Goal: Information Seeking & Learning: Learn about a topic

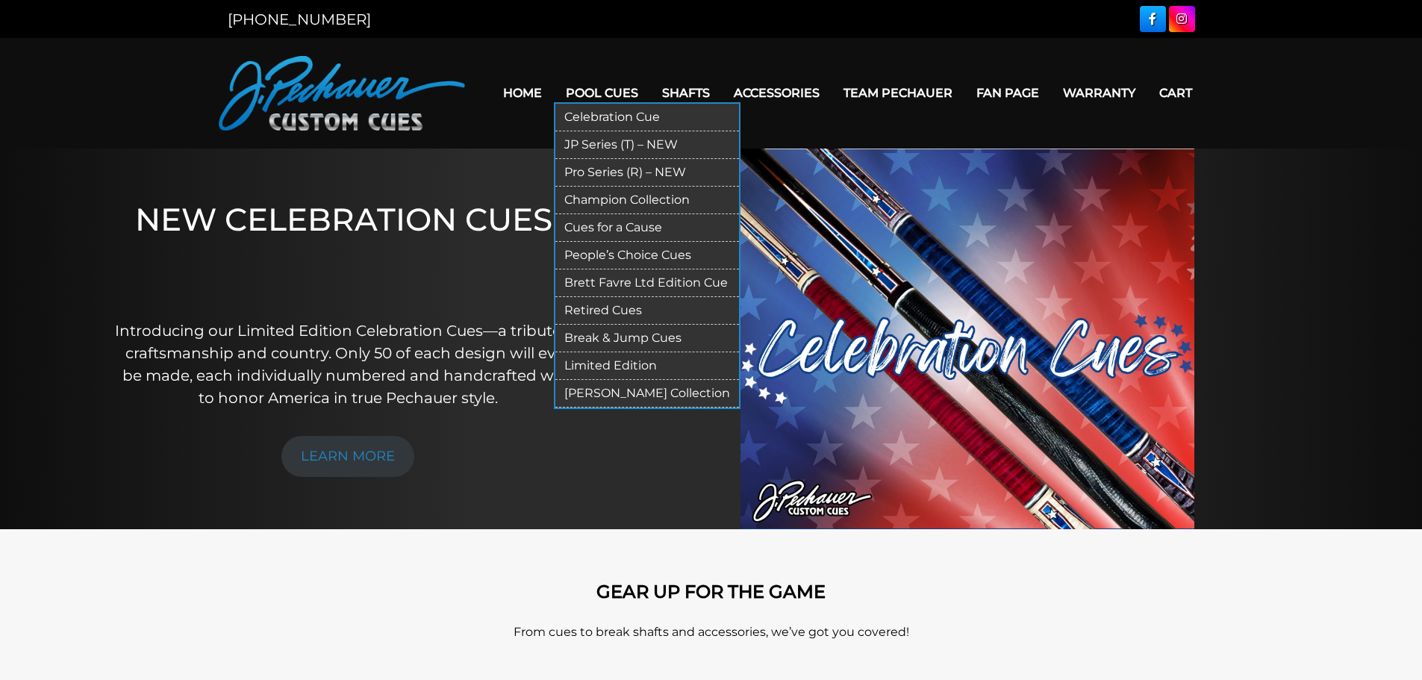
click at [616, 367] on link "Limited Edition" at bounding box center [647, 366] width 184 height 28
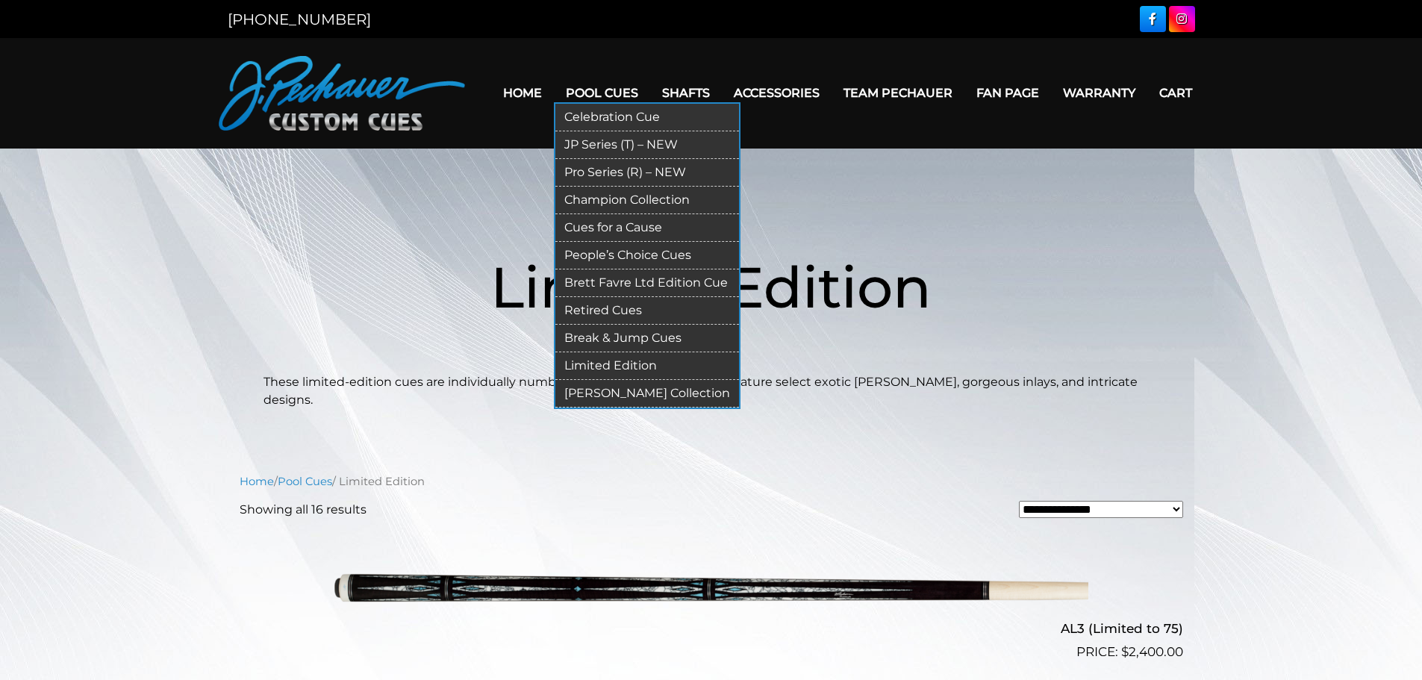
click at [616, 304] on link "Retired Cues" at bounding box center [647, 311] width 184 height 28
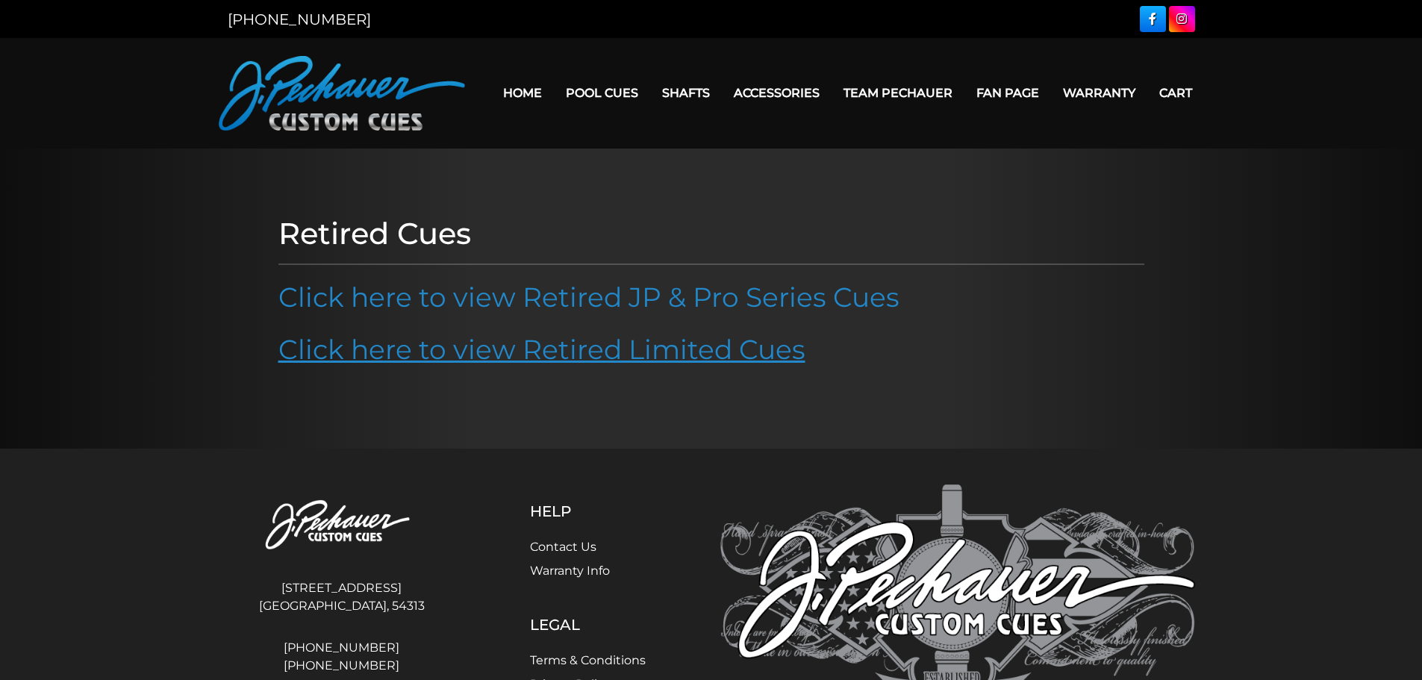
click at [584, 352] on link "Click here to view Retired Limited Cues" at bounding box center [541, 349] width 527 height 33
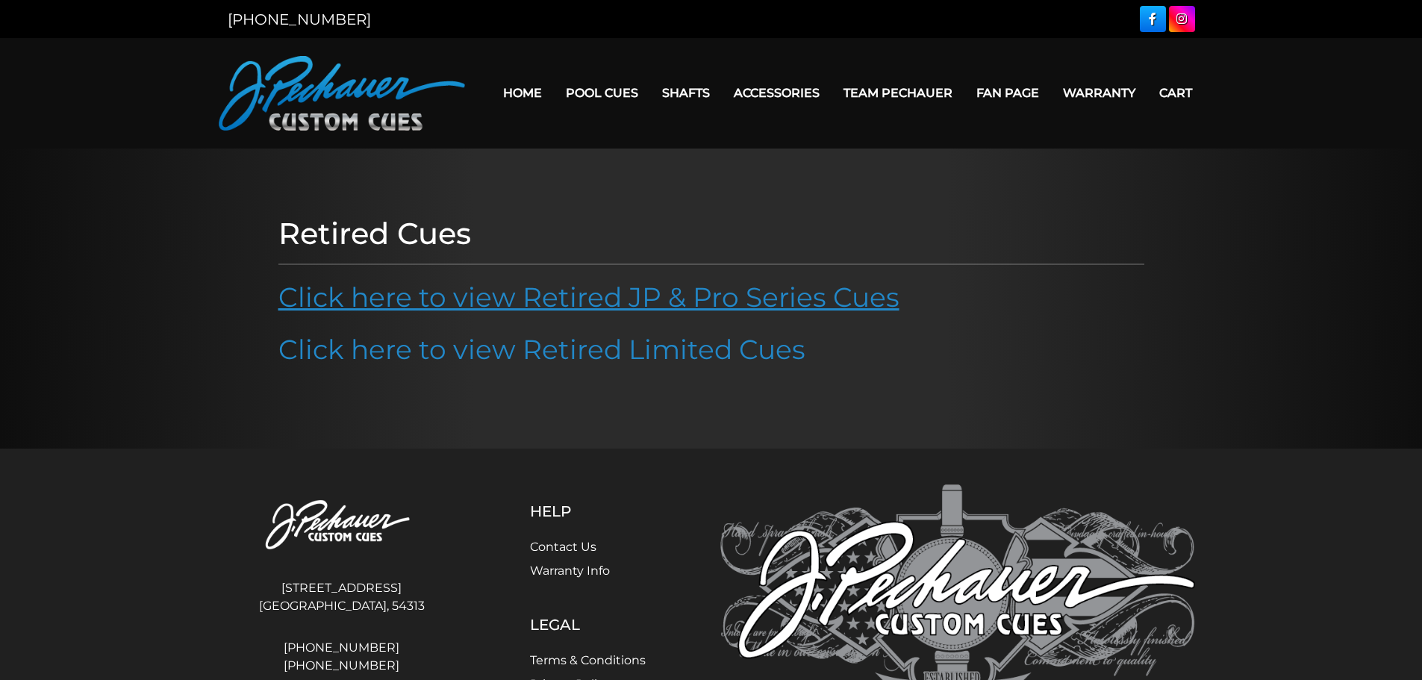
click at [622, 303] on link "Click here to view Retired JP & Pro Series Cues" at bounding box center [588, 297] width 621 height 33
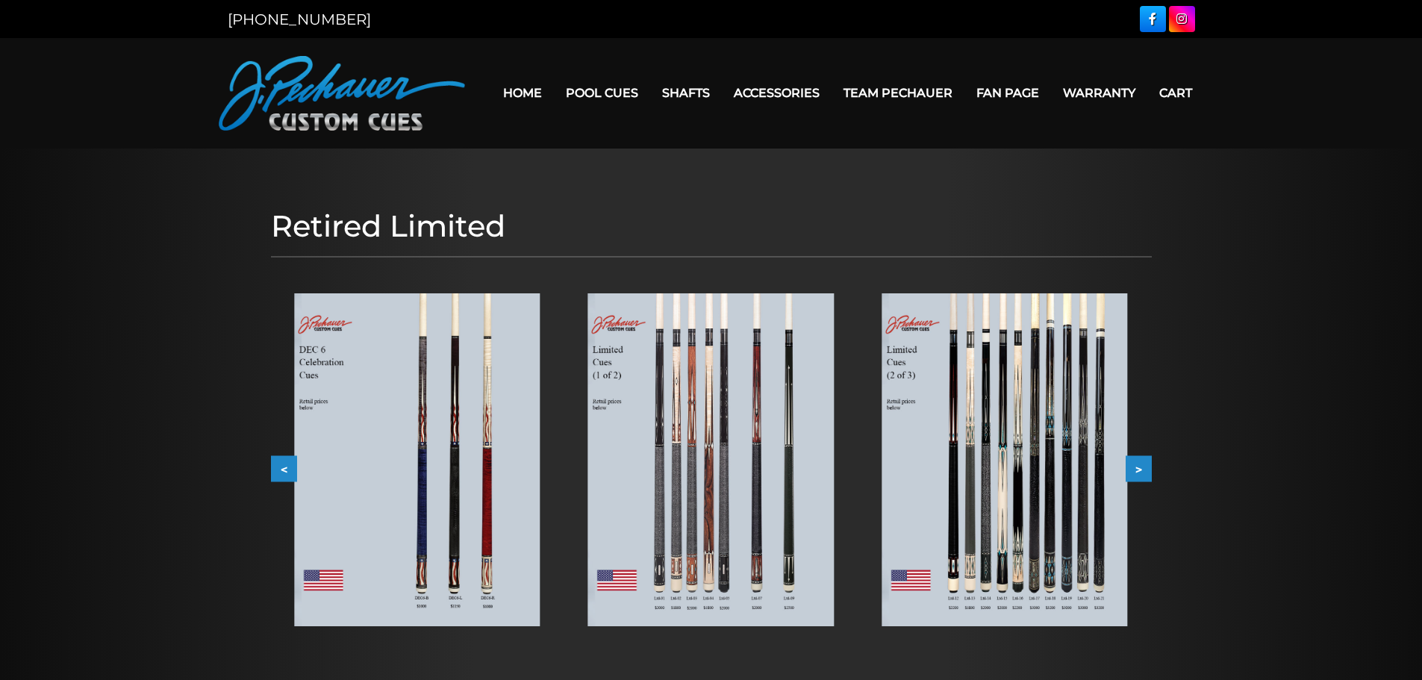
click at [1085, 529] on img at bounding box center [1004, 459] width 246 height 333
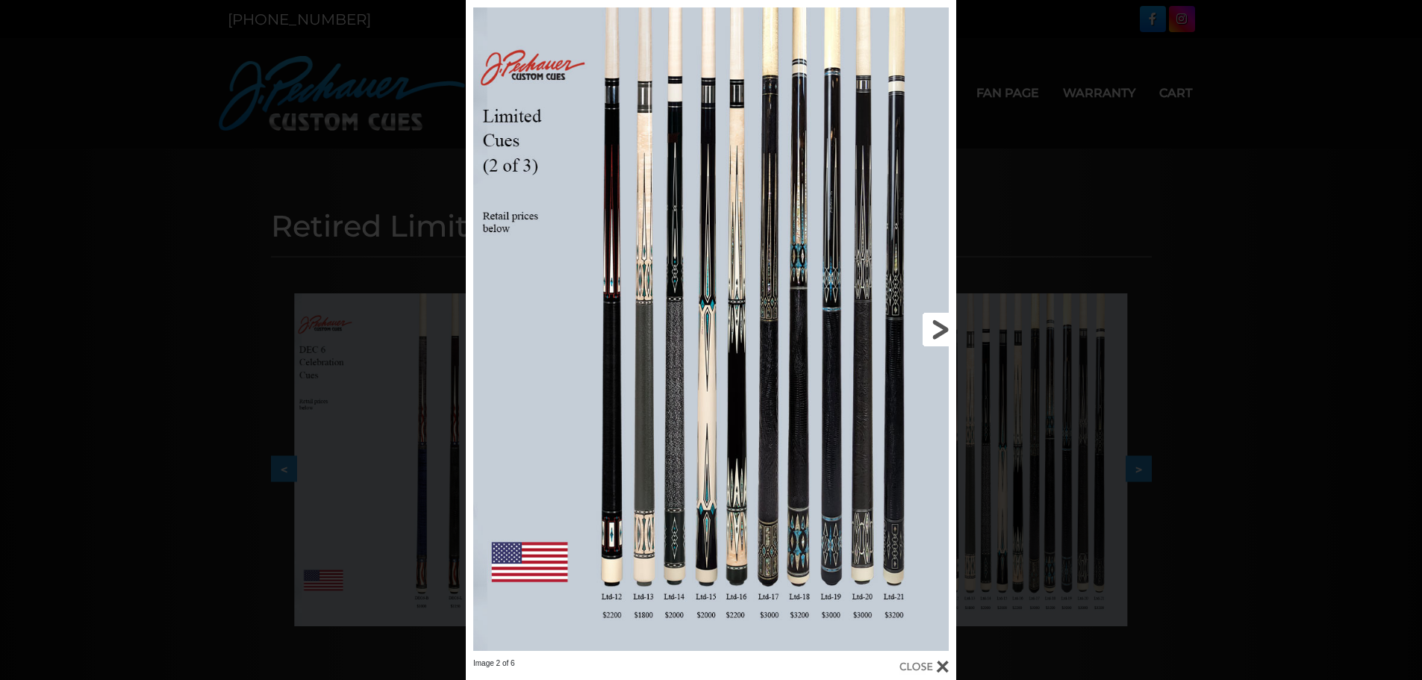
click at [940, 325] on link at bounding box center [845, 329] width 221 height 658
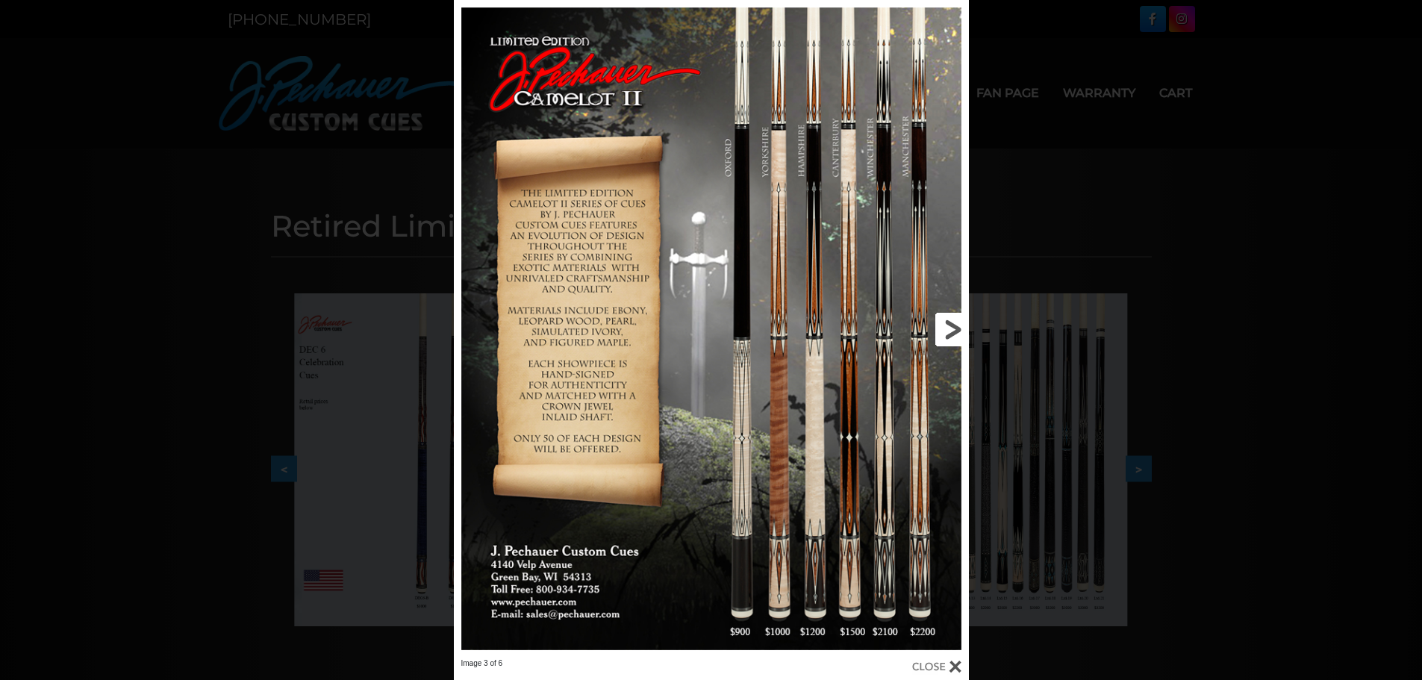
click at [950, 326] on link at bounding box center [853, 329] width 232 height 658
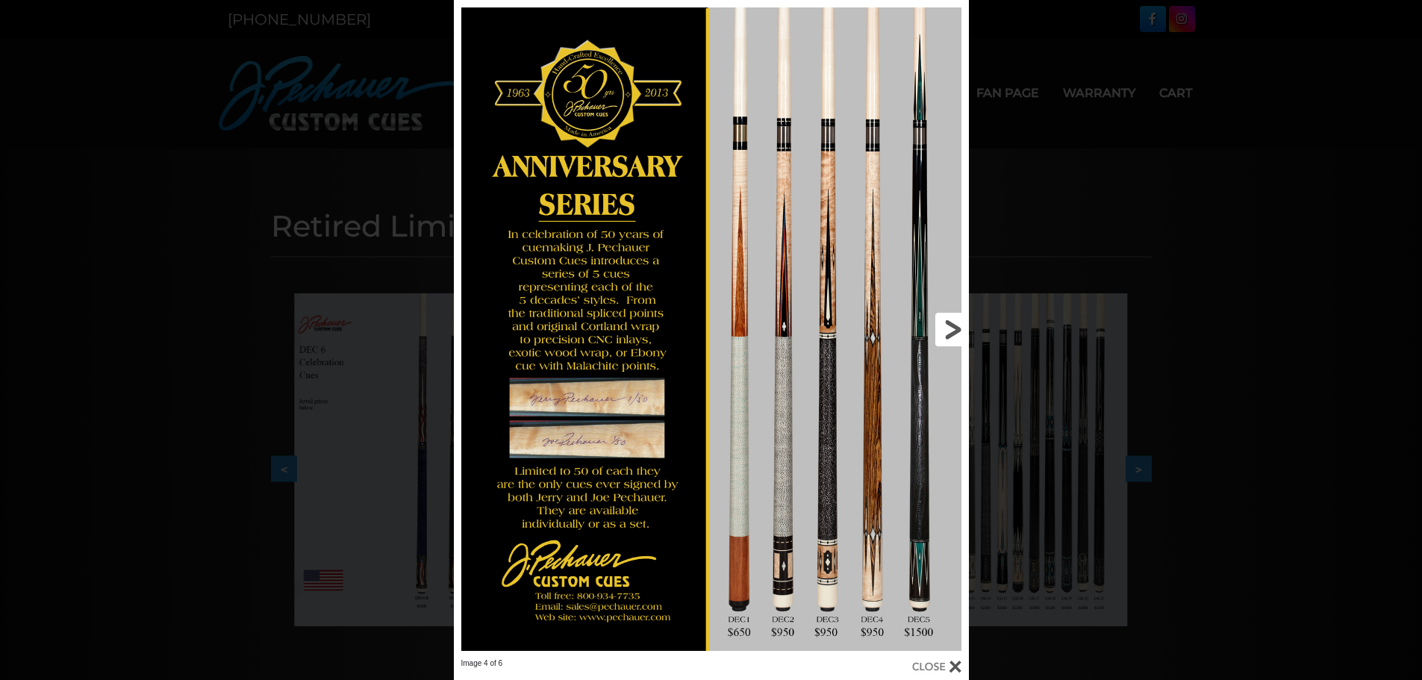
click at [950, 326] on link at bounding box center [853, 329] width 232 height 658
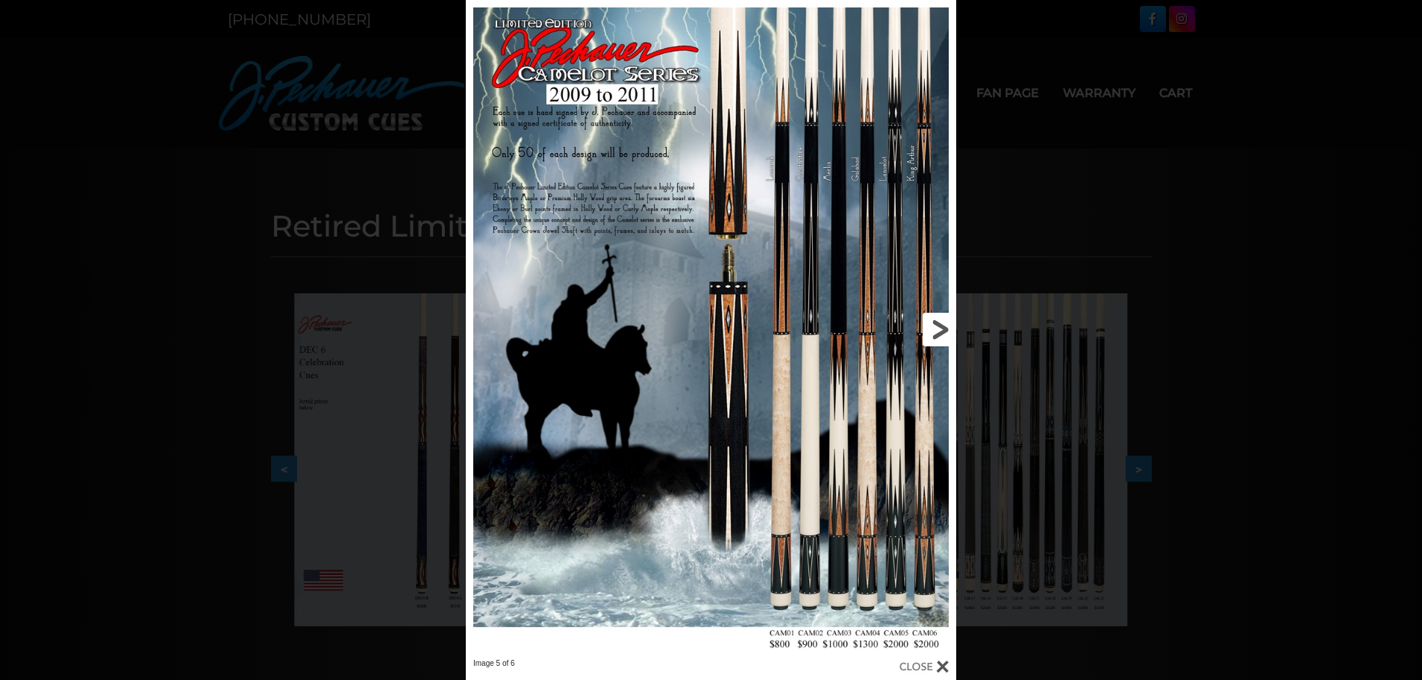
click at [940, 328] on link at bounding box center [845, 329] width 221 height 658
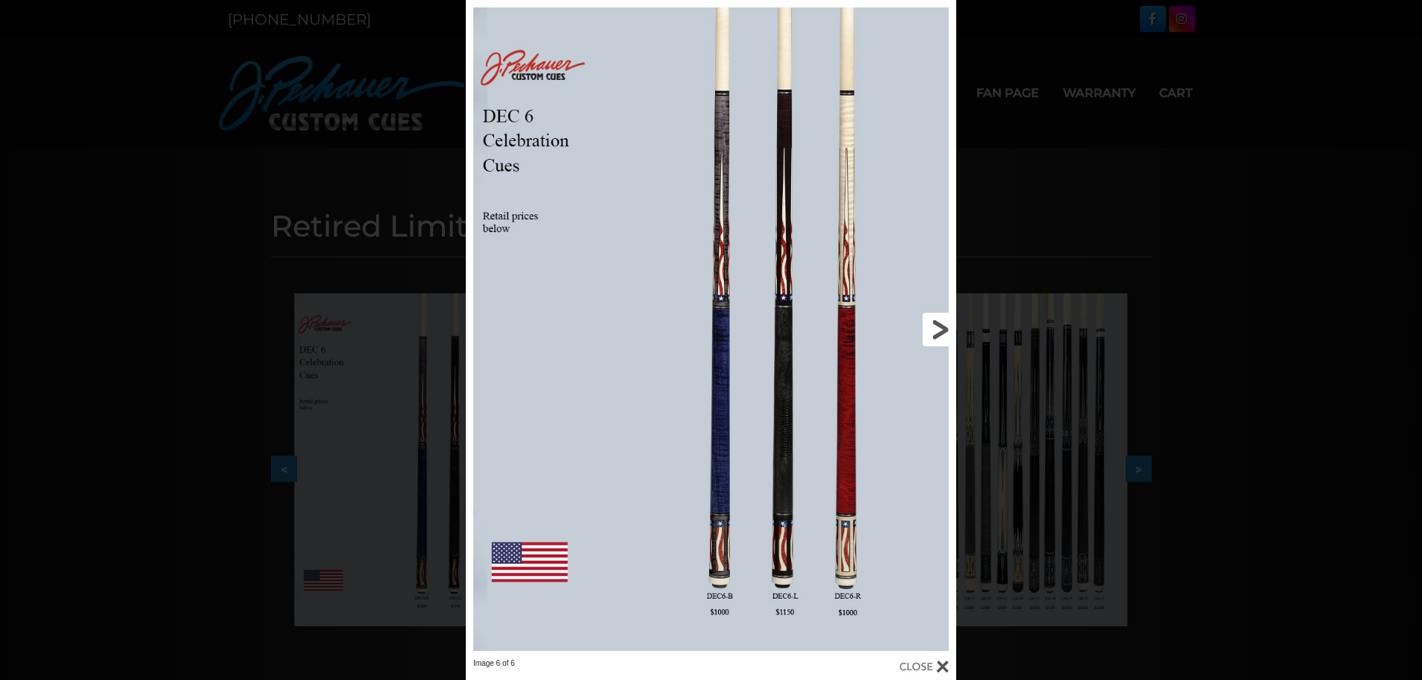
click at [940, 328] on link at bounding box center [845, 329] width 221 height 658
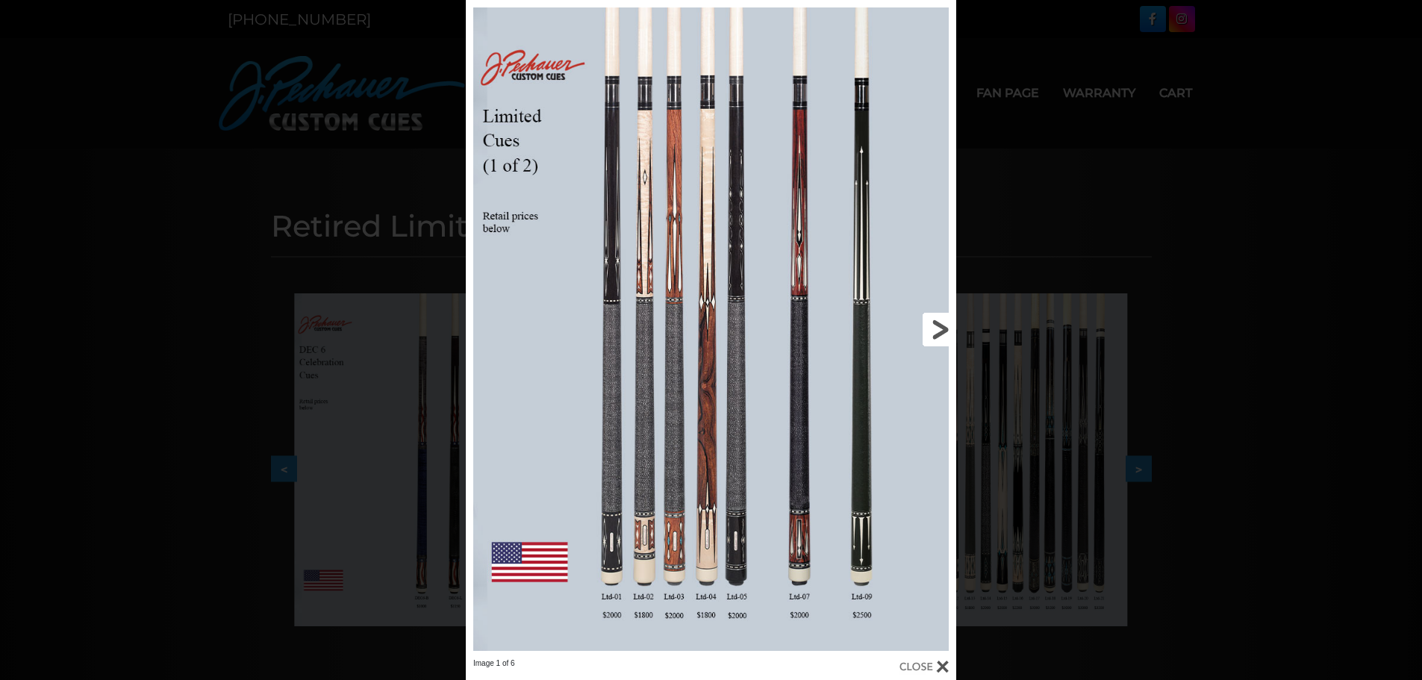
click at [940, 328] on link at bounding box center [845, 329] width 221 height 658
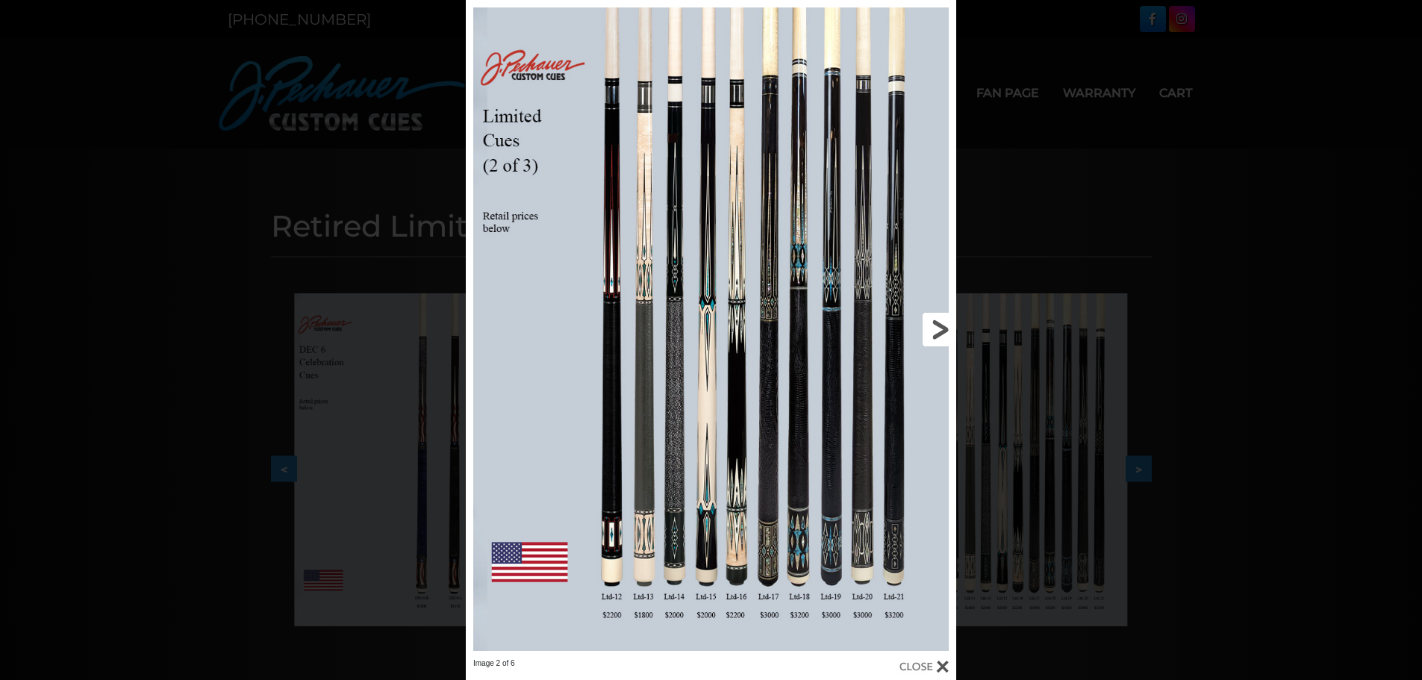
click at [940, 328] on link at bounding box center [845, 329] width 221 height 658
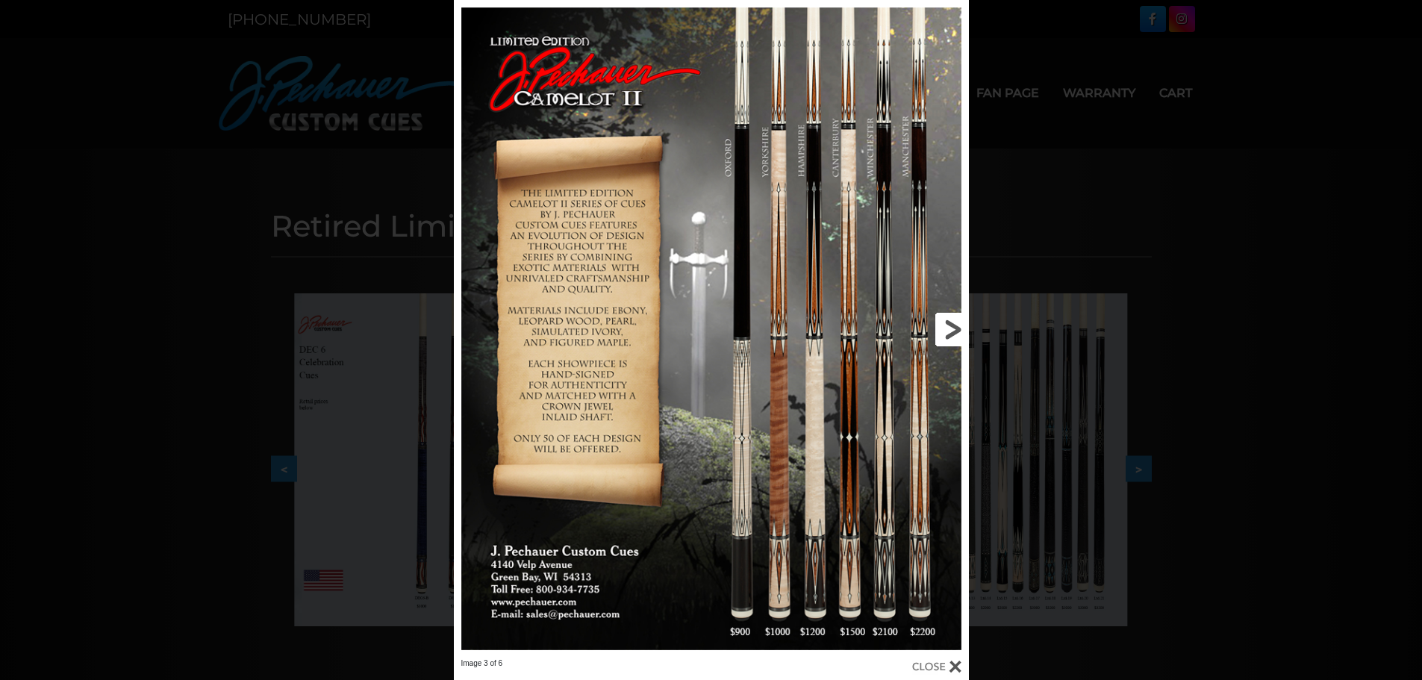
click at [945, 329] on link at bounding box center [853, 329] width 232 height 658
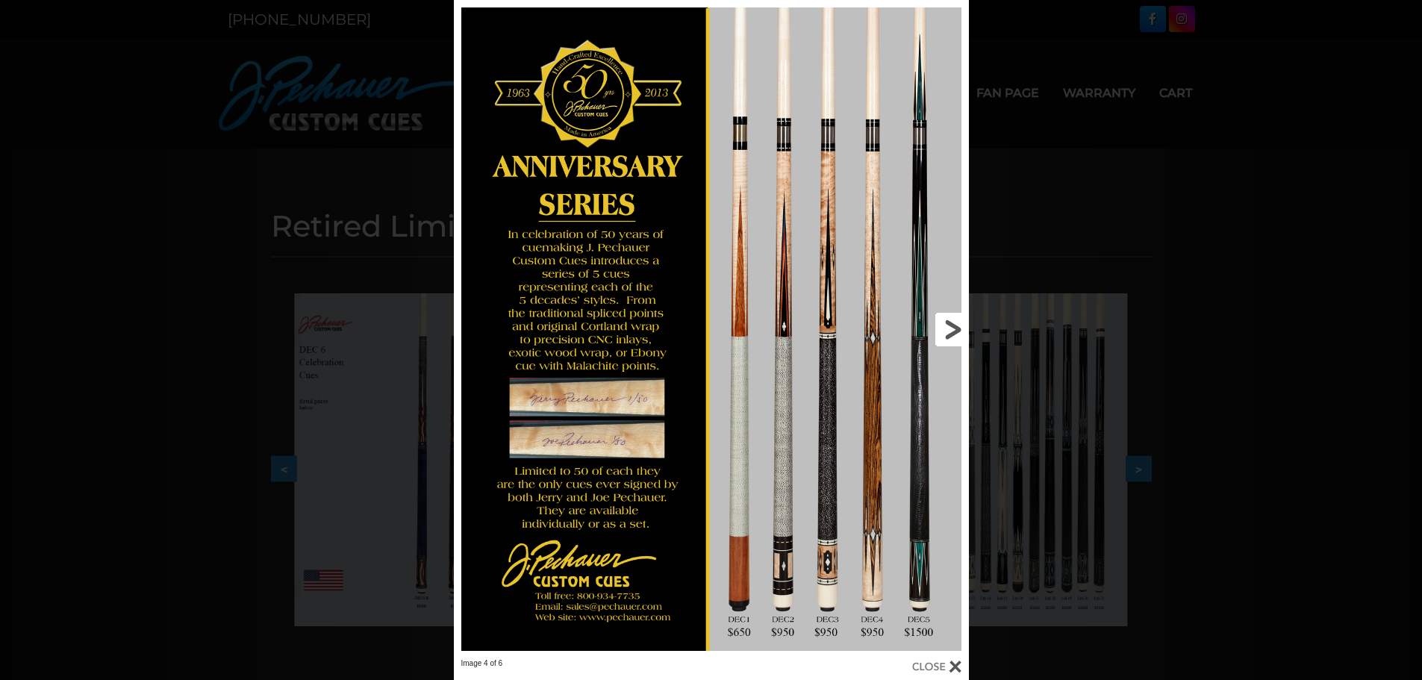
click at [945, 329] on link at bounding box center [853, 329] width 232 height 658
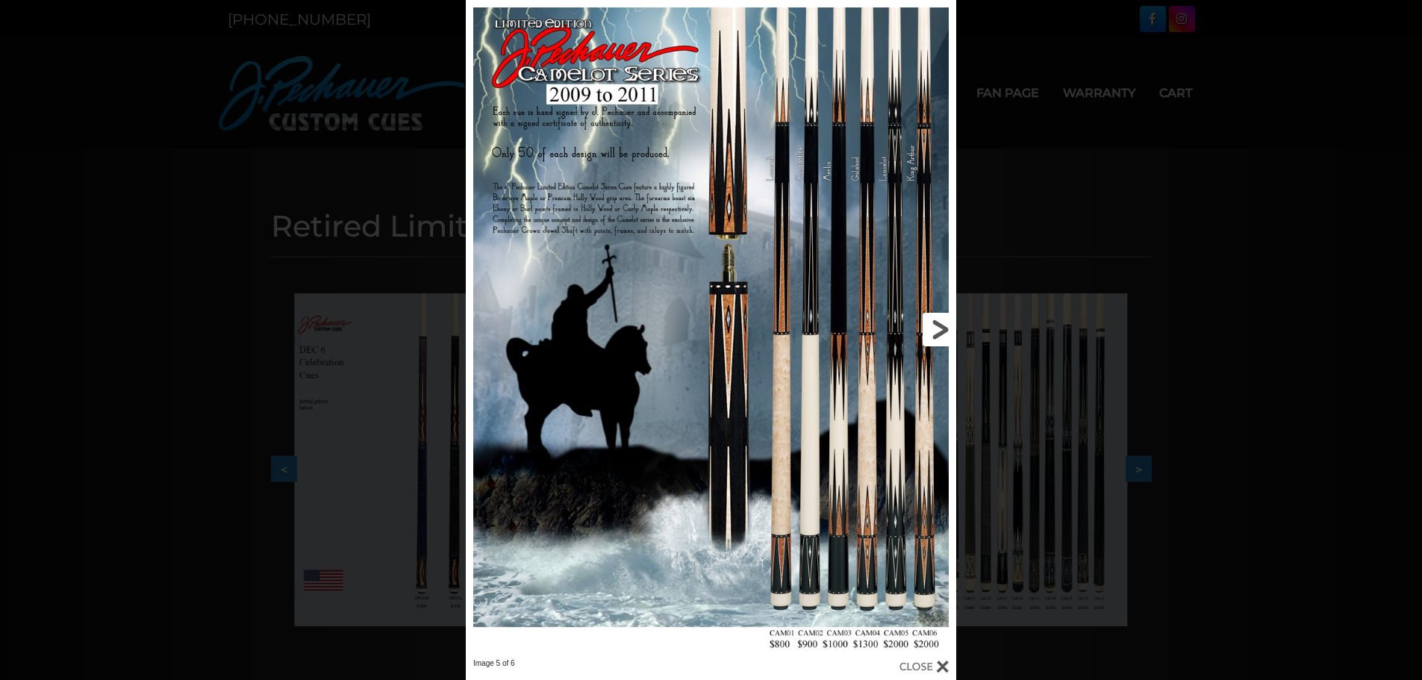
click at [945, 329] on link at bounding box center [845, 329] width 221 height 658
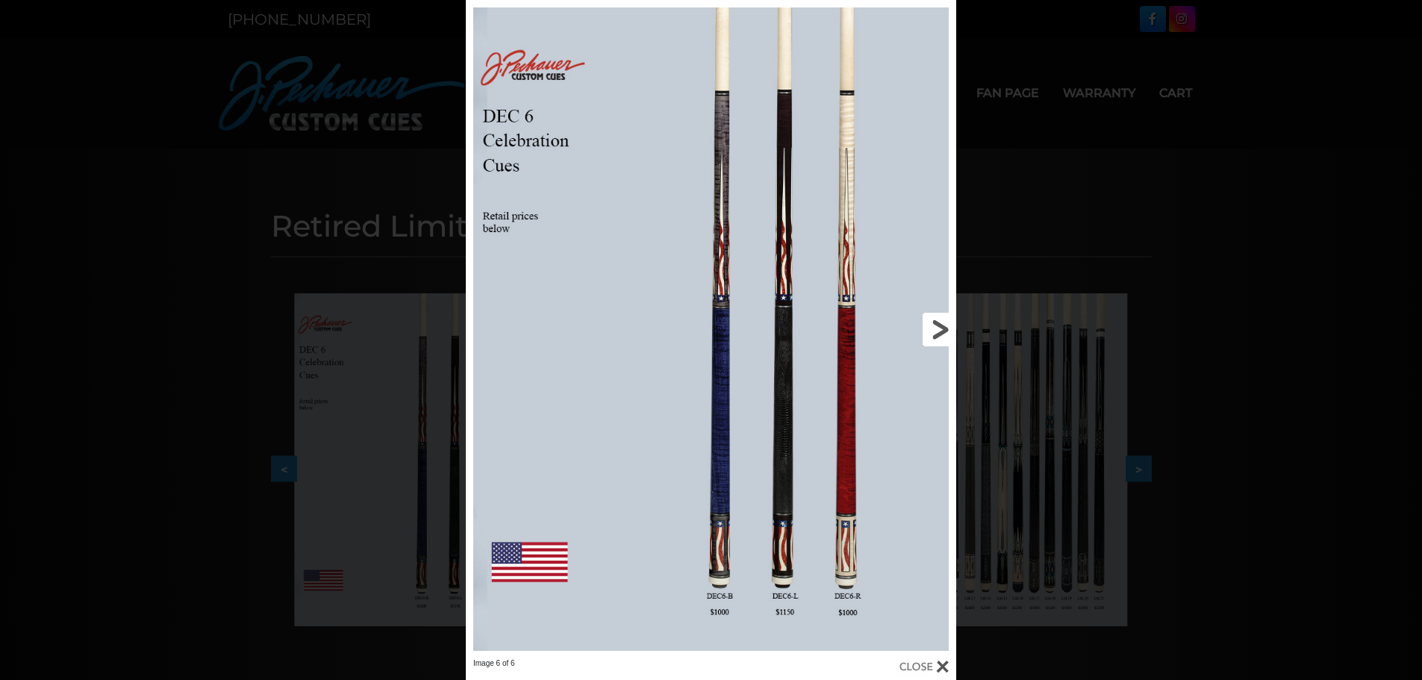
click at [945, 329] on link at bounding box center [845, 329] width 221 height 658
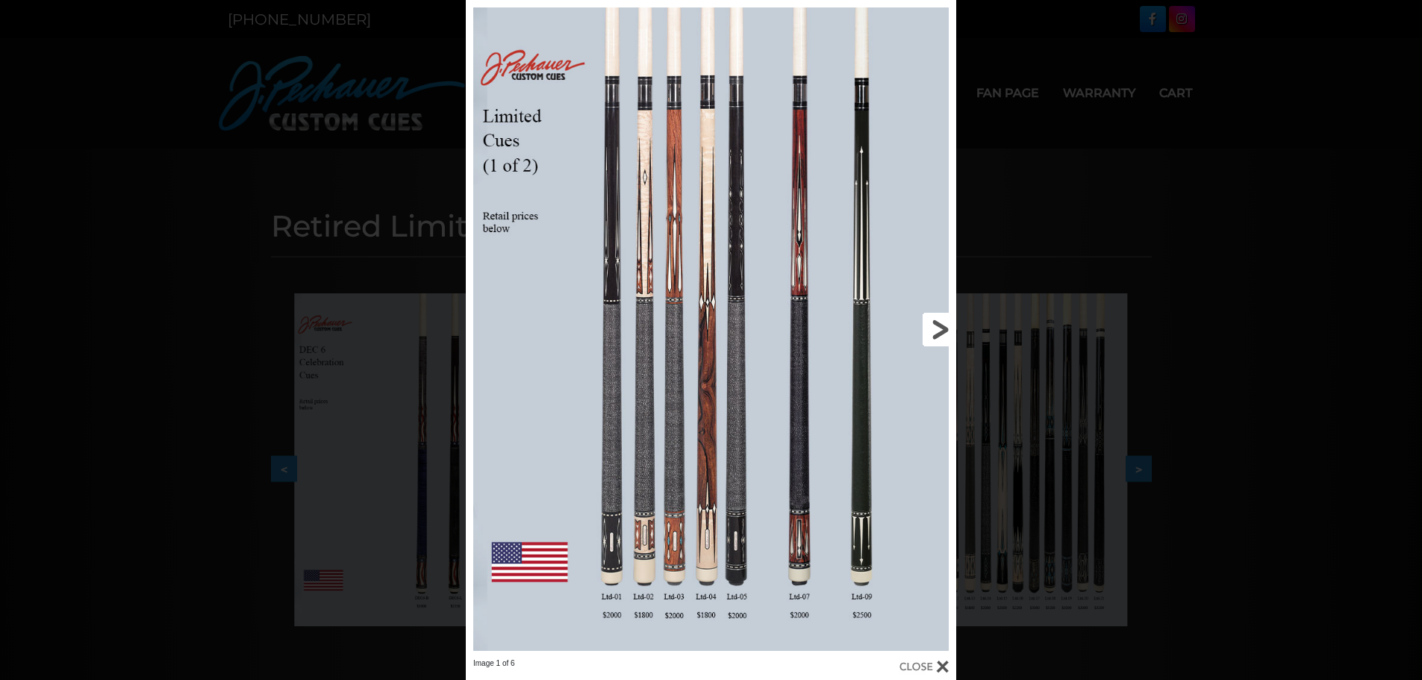
click at [945, 329] on link at bounding box center [845, 329] width 221 height 658
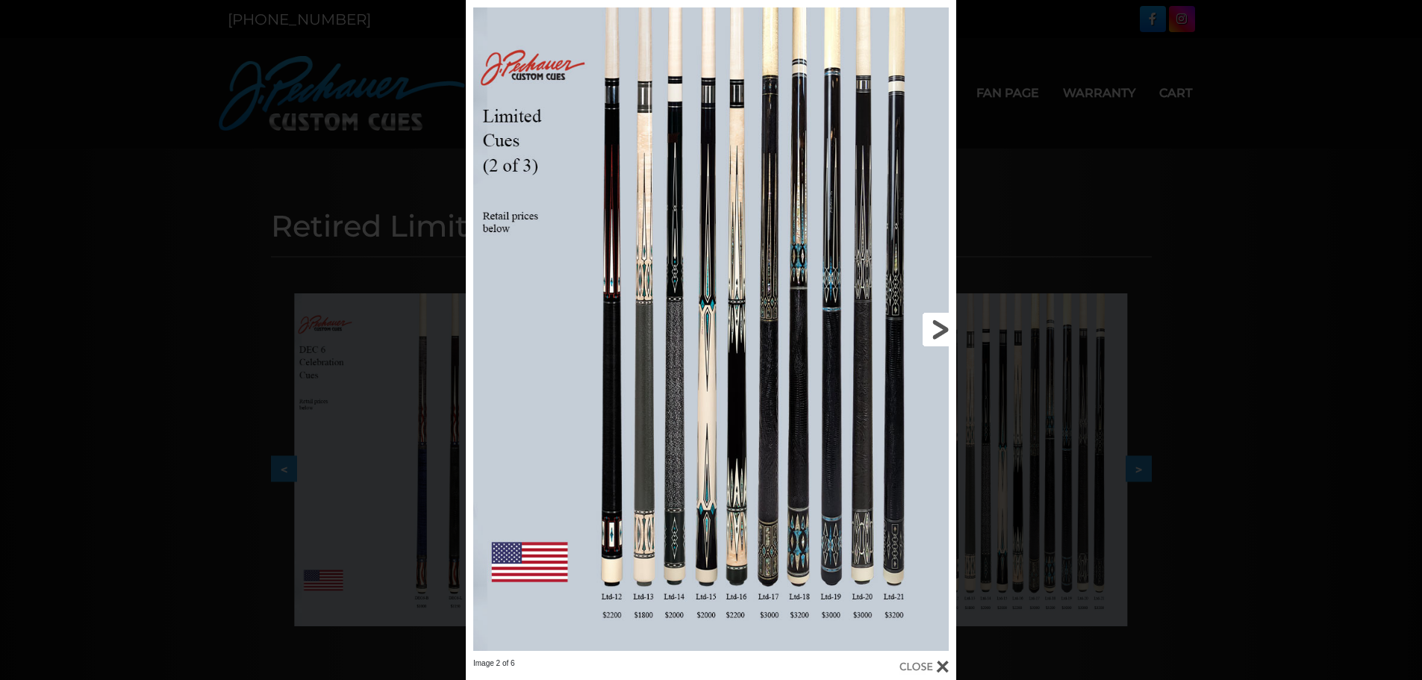
click at [945, 329] on link at bounding box center [845, 329] width 221 height 658
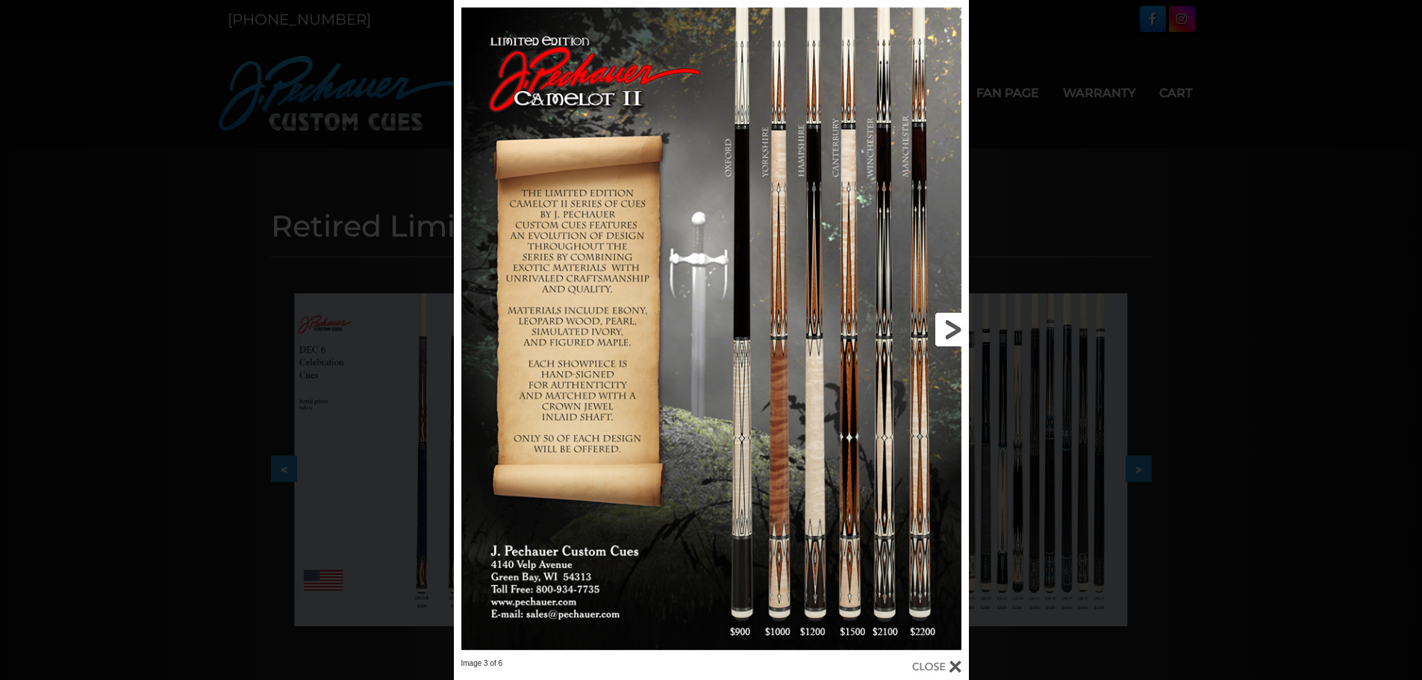
click at [944, 334] on link at bounding box center [853, 329] width 232 height 658
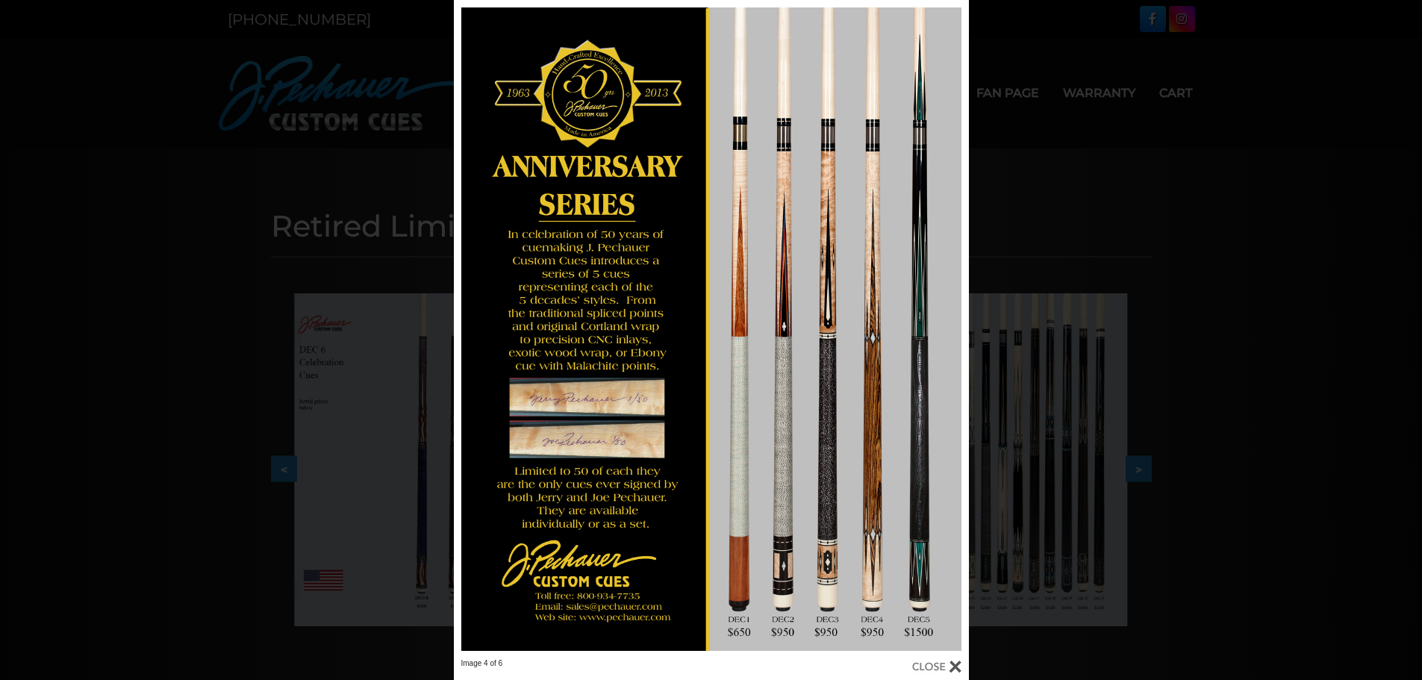
click at [1263, 233] on div "Image 4 of 6" at bounding box center [711, 340] width 1422 height 680
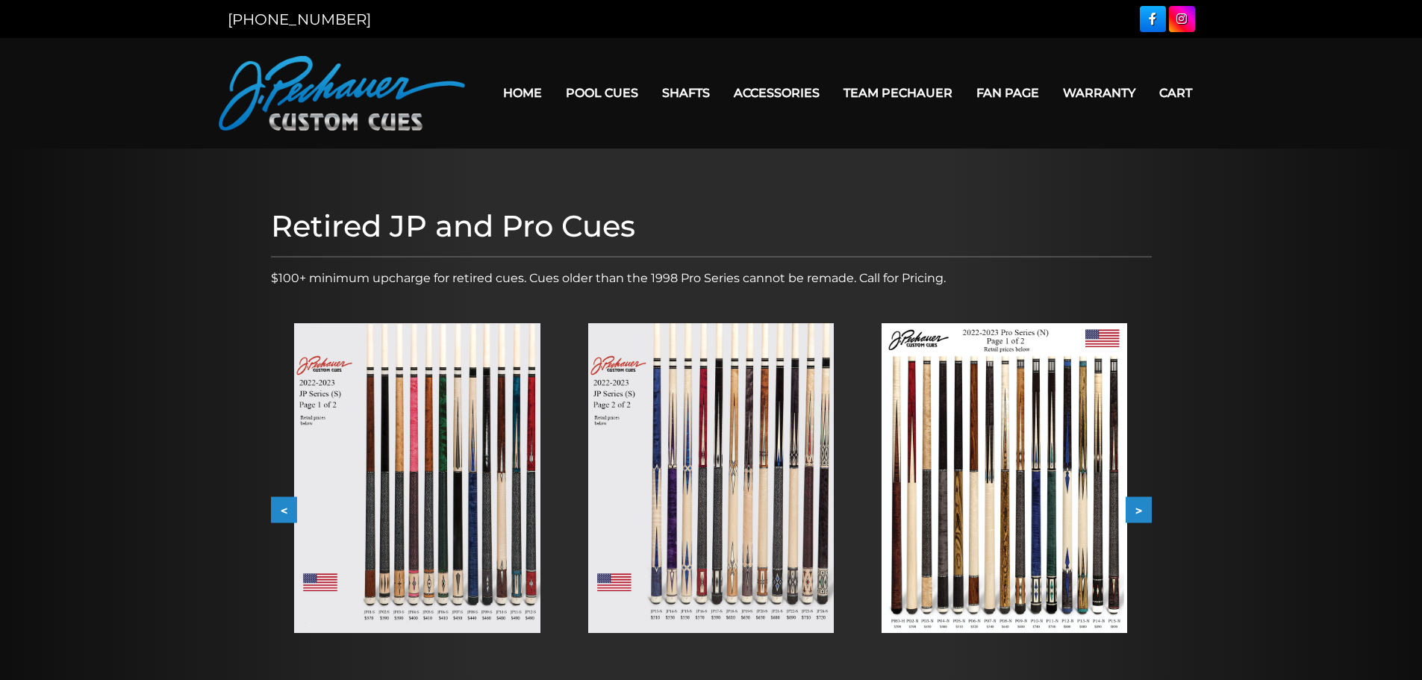
click at [1139, 508] on button ">" at bounding box center [1138, 510] width 26 height 26
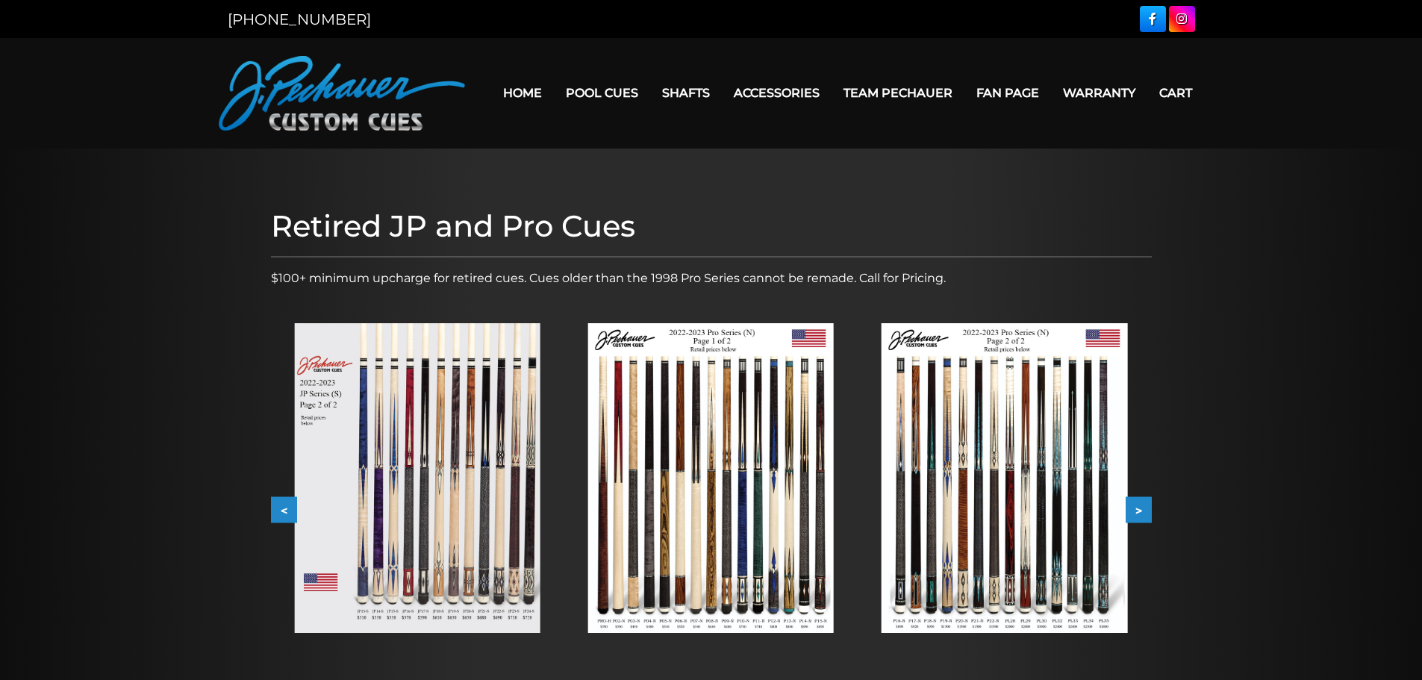
click at [1139, 508] on button ">" at bounding box center [1138, 510] width 26 height 26
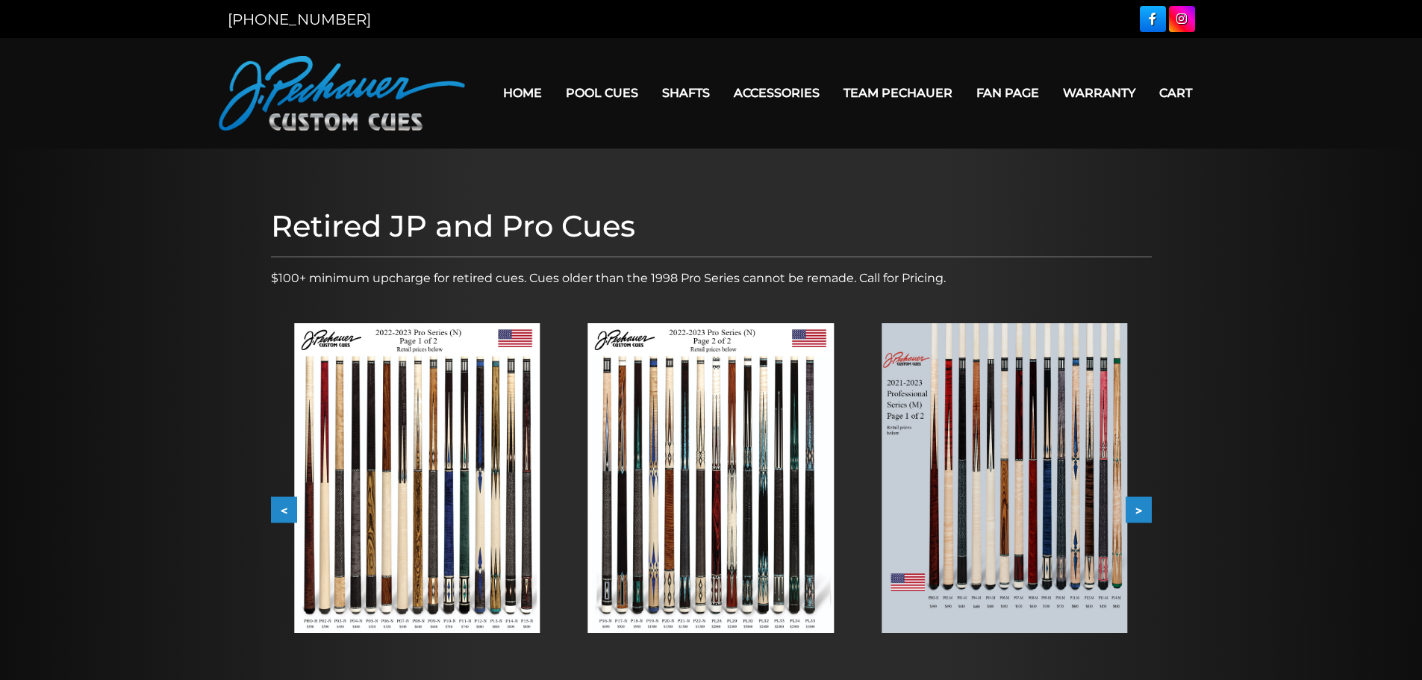
click at [1139, 508] on button ">" at bounding box center [1138, 510] width 26 height 26
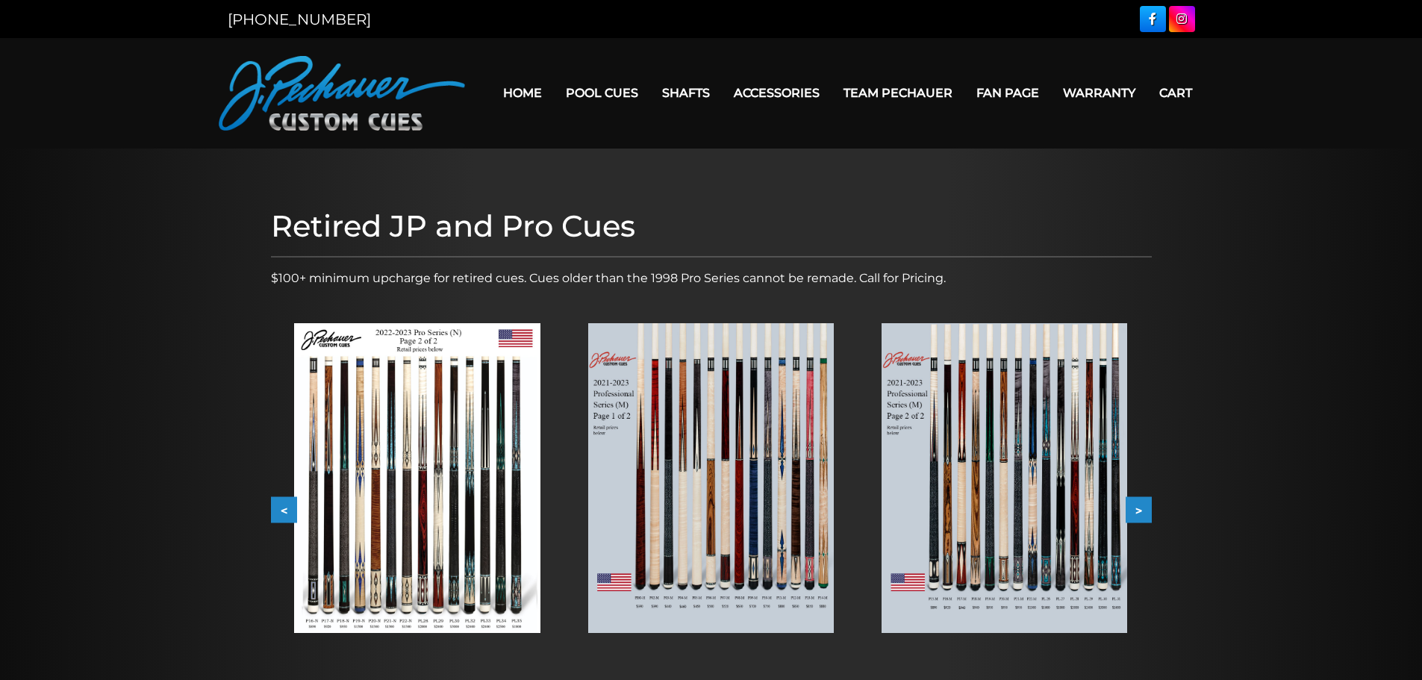
click at [1139, 508] on button ">" at bounding box center [1138, 510] width 26 height 26
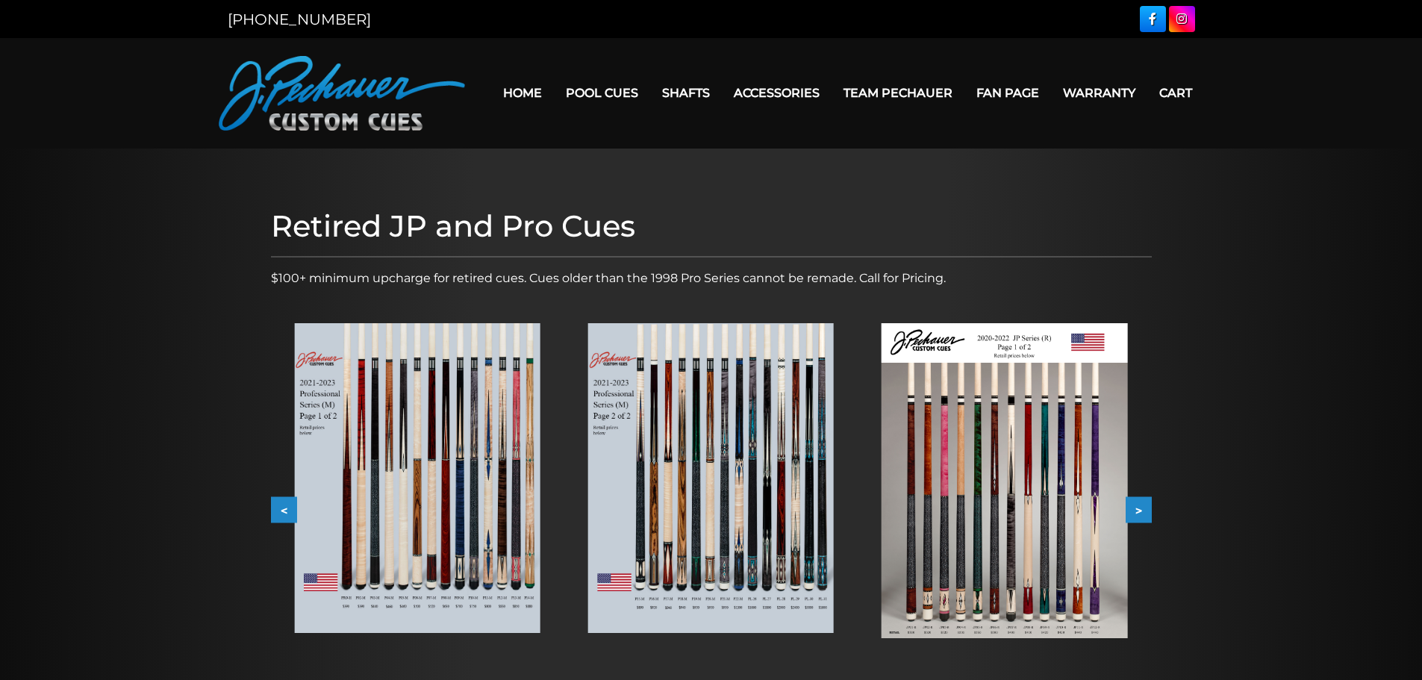
click at [1139, 508] on button ">" at bounding box center [1138, 510] width 26 height 26
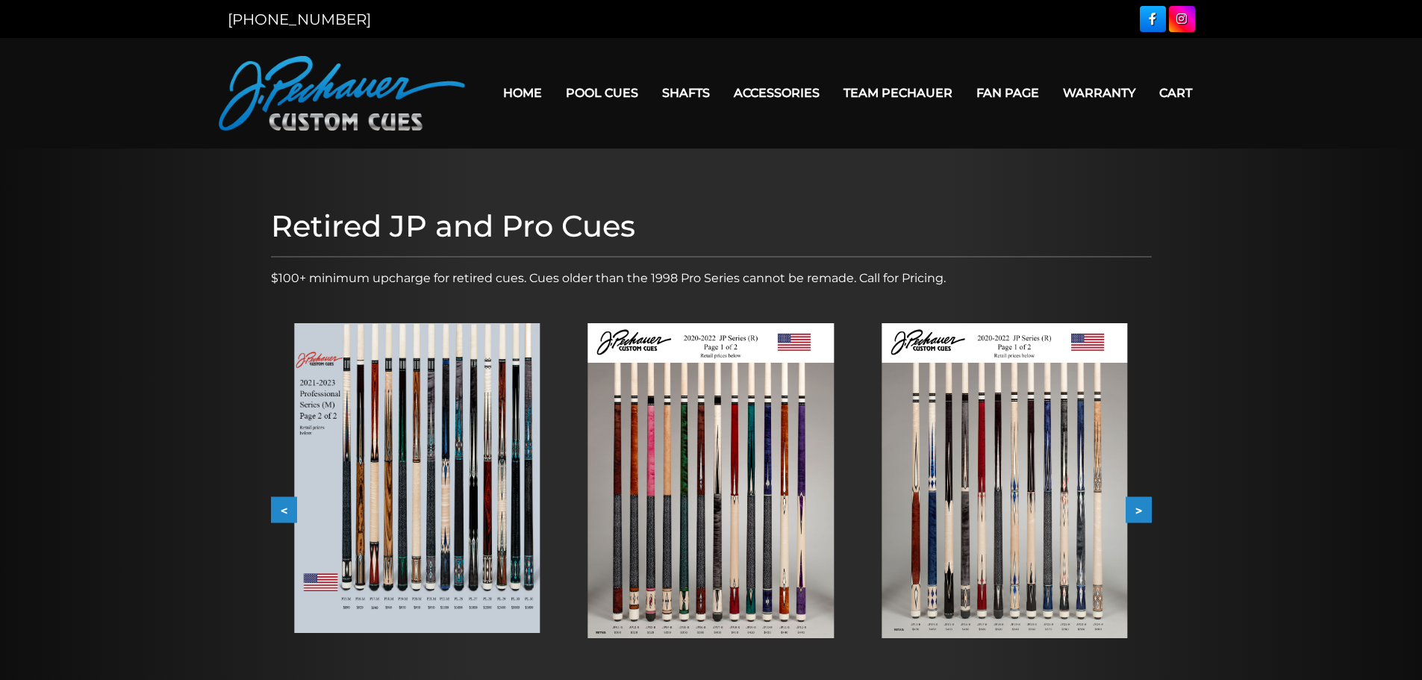
click at [1139, 508] on button ">" at bounding box center [1138, 510] width 26 height 26
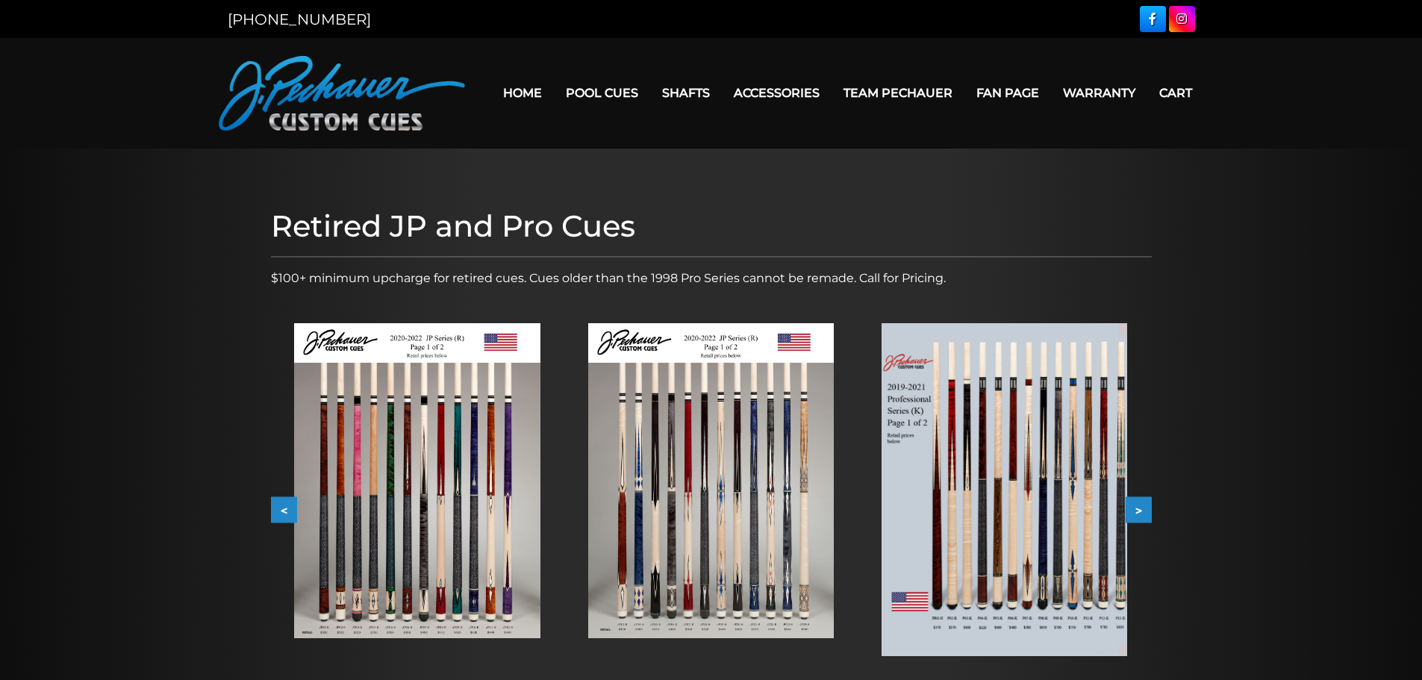
click at [1139, 508] on button ">" at bounding box center [1138, 510] width 26 height 26
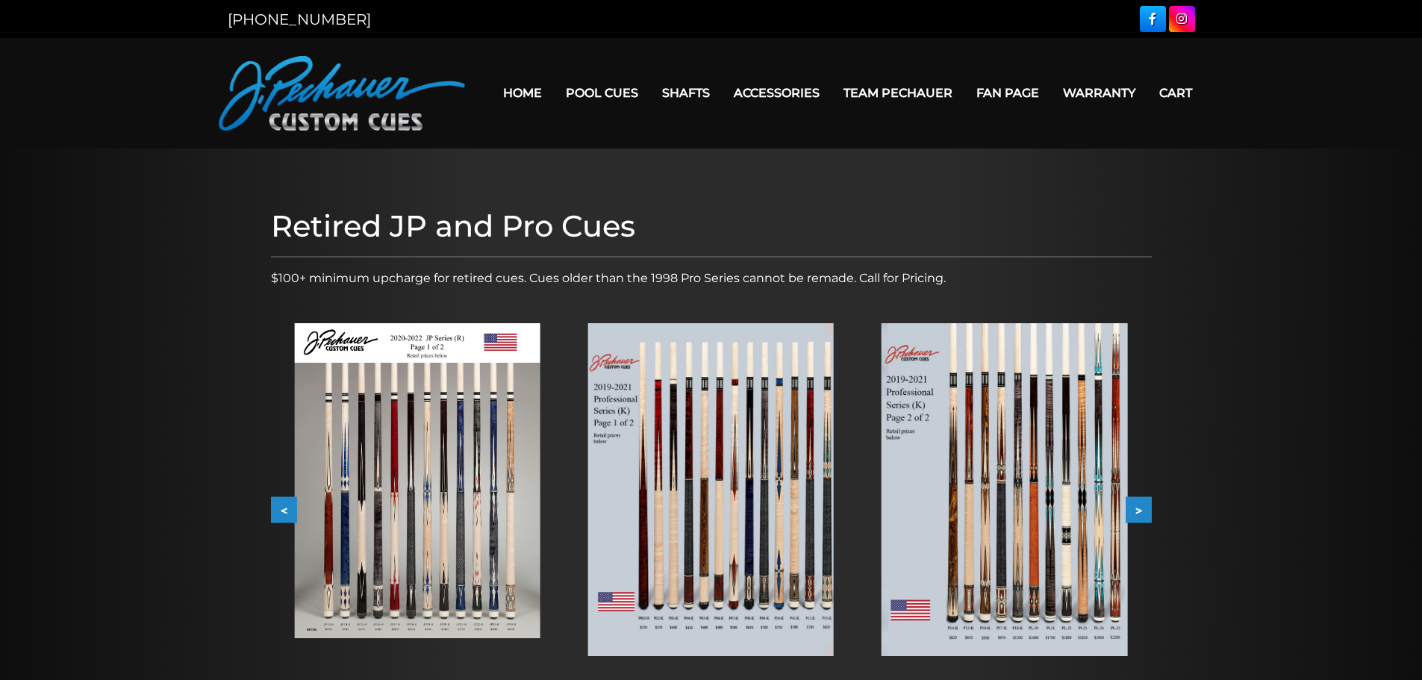
click at [1139, 508] on button ">" at bounding box center [1138, 510] width 26 height 26
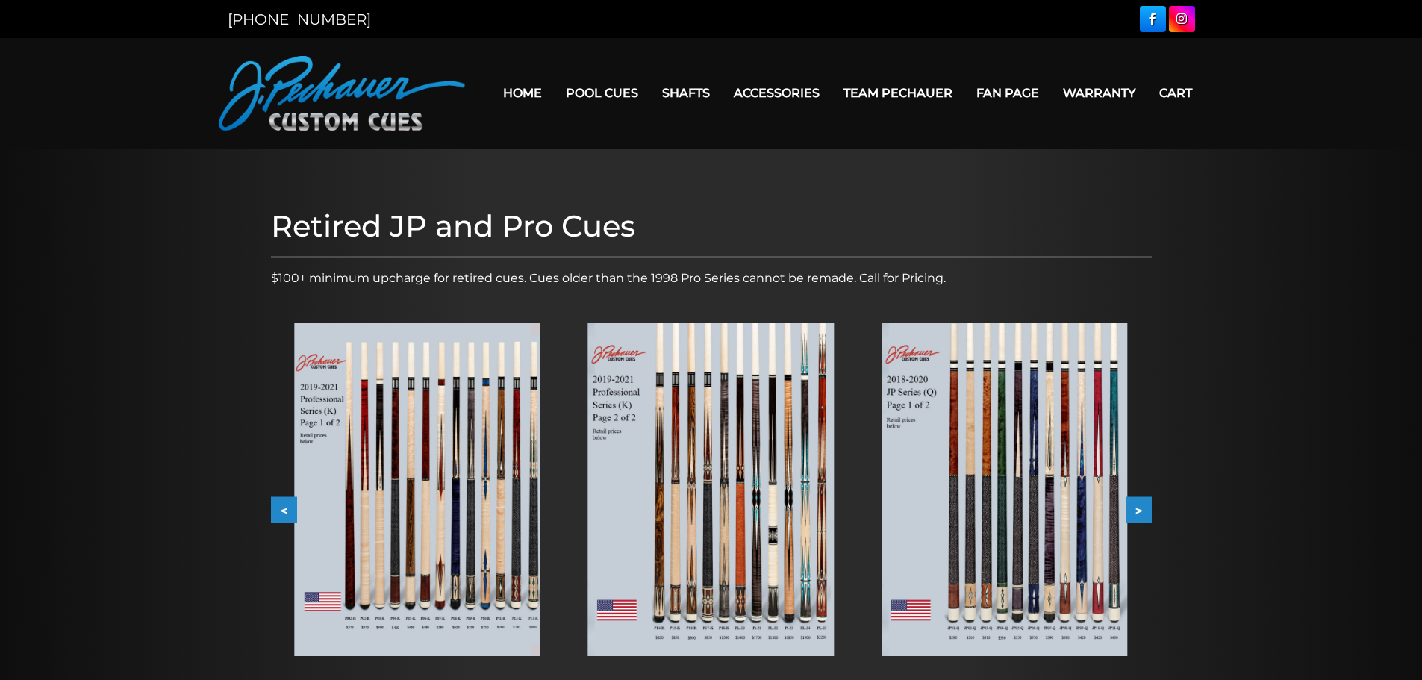
click at [1139, 508] on button ">" at bounding box center [1138, 510] width 26 height 26
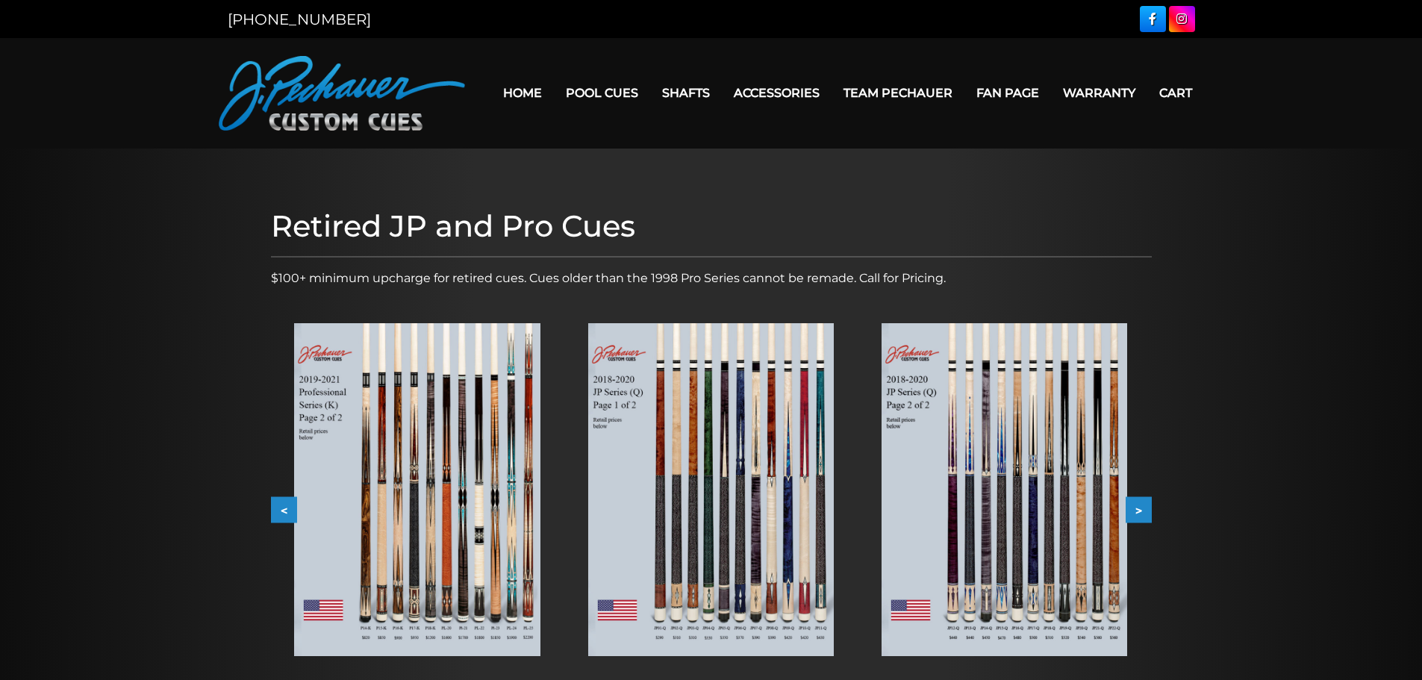
click at [1139, 508] on button ">" at bounding box center [1138, 510] width 26 height 26
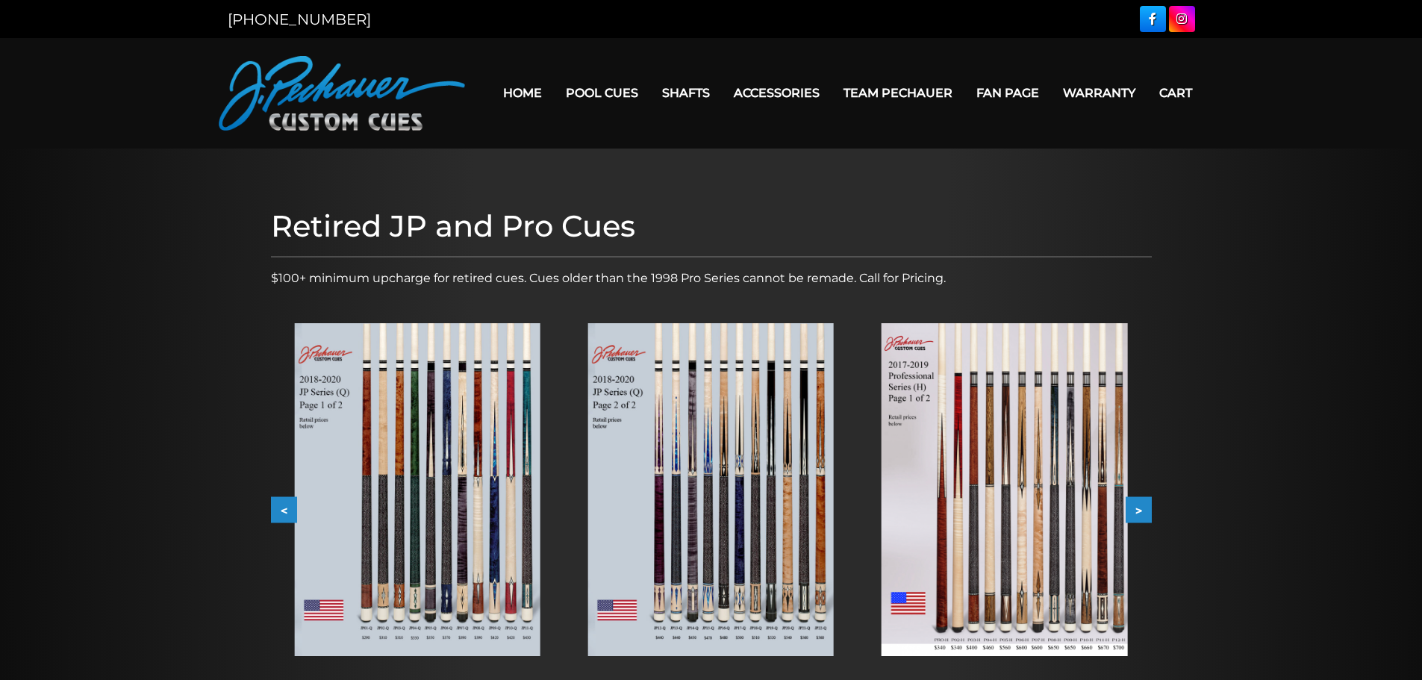
click at [1139, 508] on button ">" at bounding box center [1138, 510] width 26 height 26
